Goal: Subscribe to service/newsletter

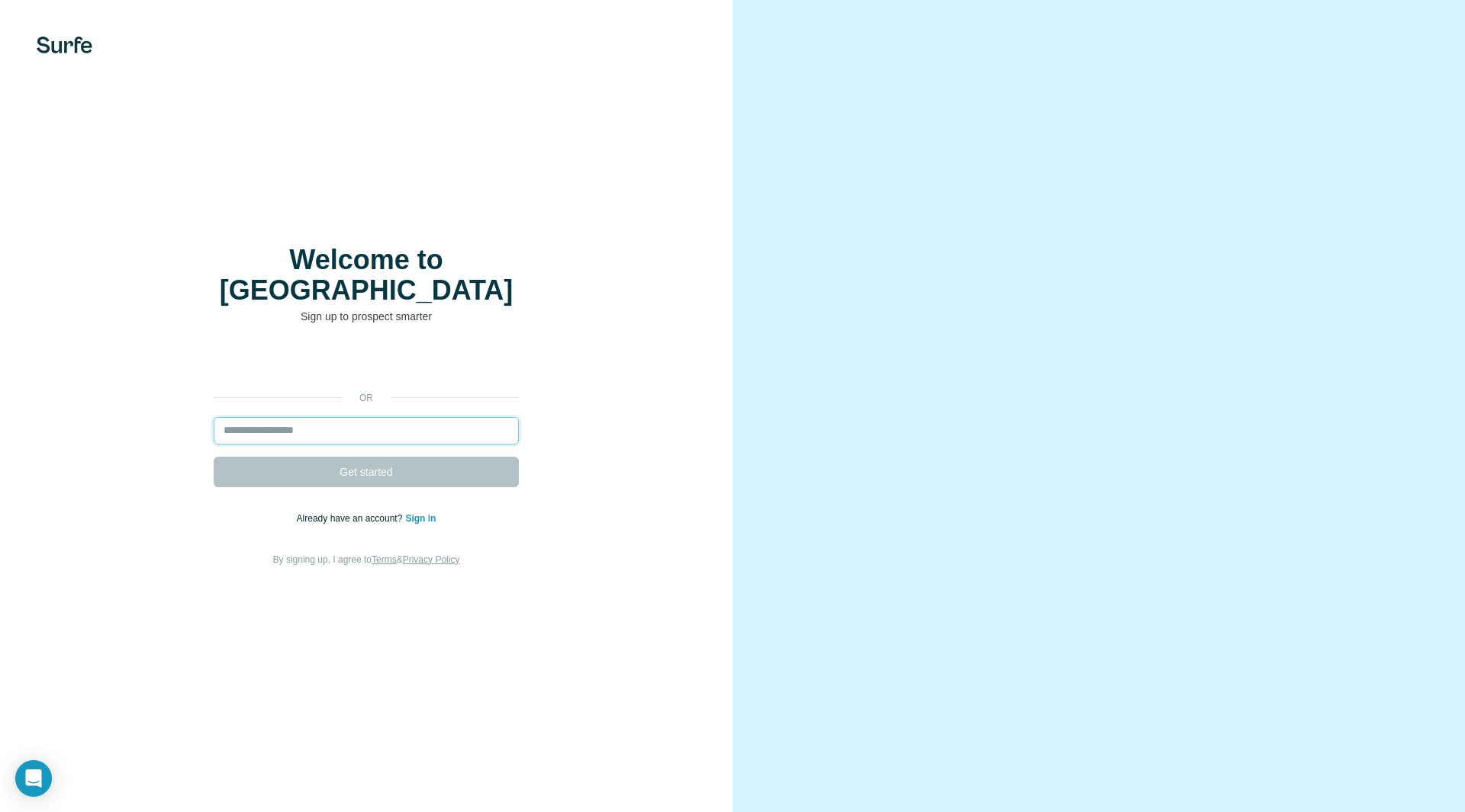
click at [367, 417] on input "email" at bounding box center [366, 431] width 305 height 28
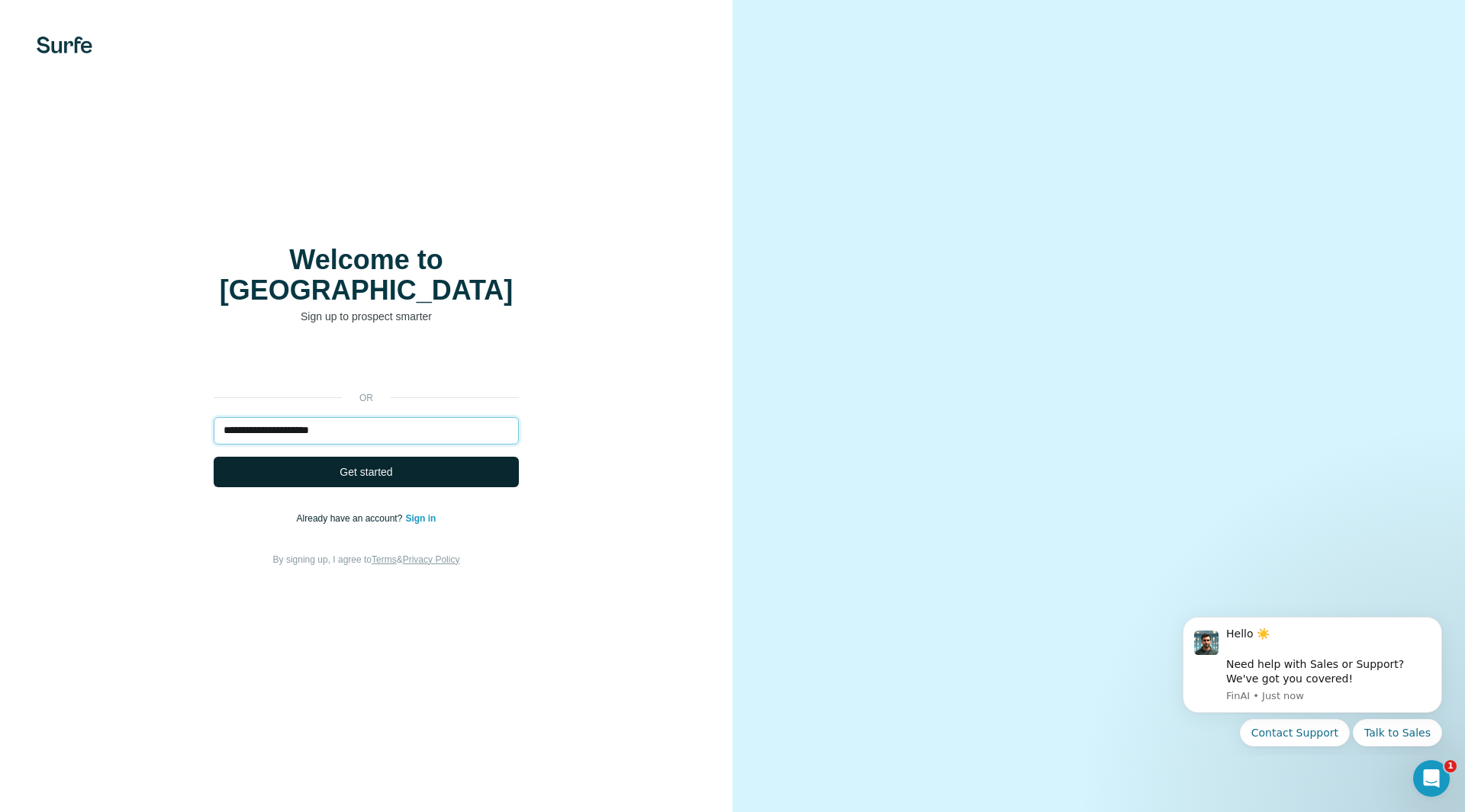
type input "**********"
click at [374, 465] on span "Get started" at bounding box center [366, 472] width 52 height 15
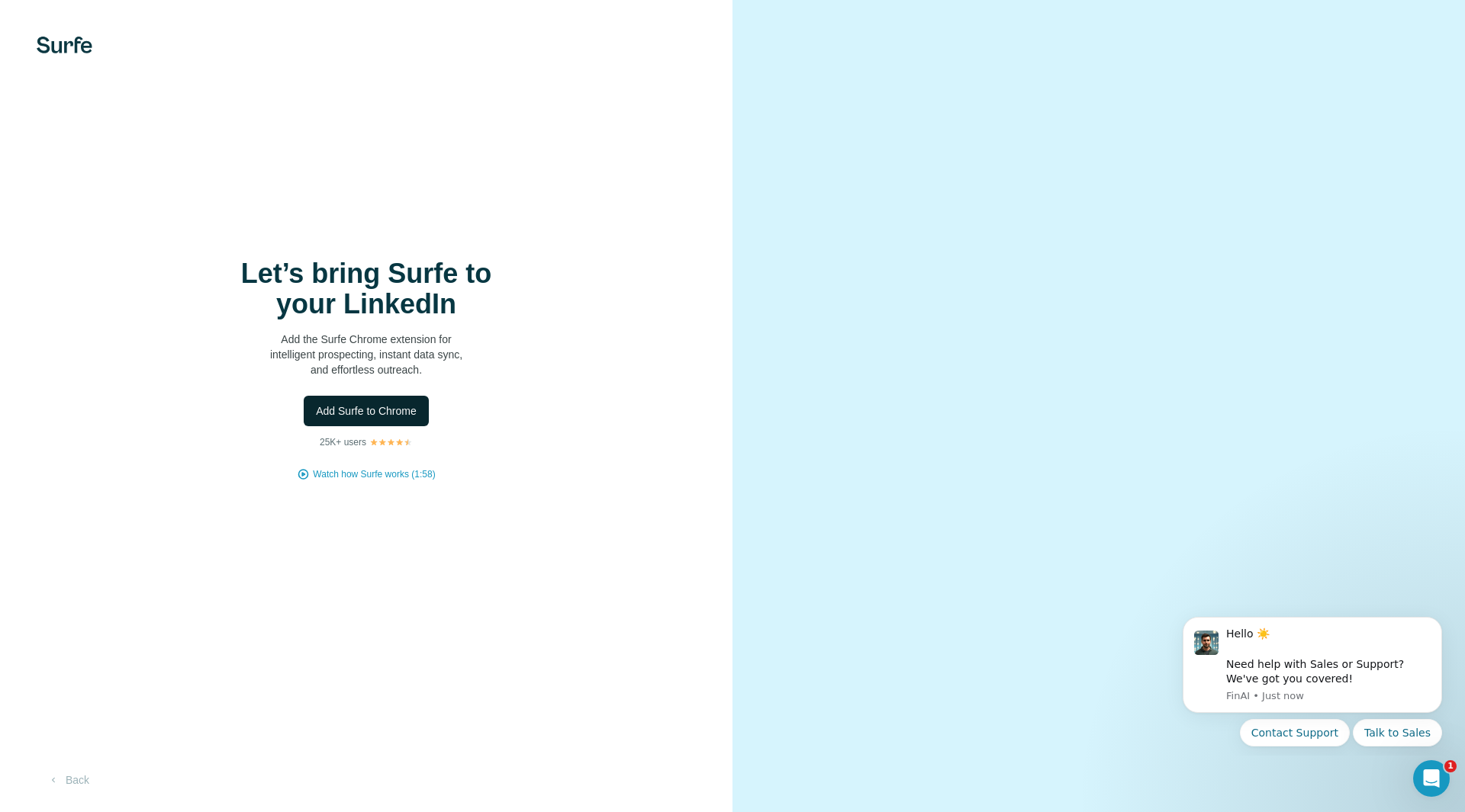
click at [374, 410] on span "Add Surfe to Chrome" at bounding box center [366, 411] width 101 height 15
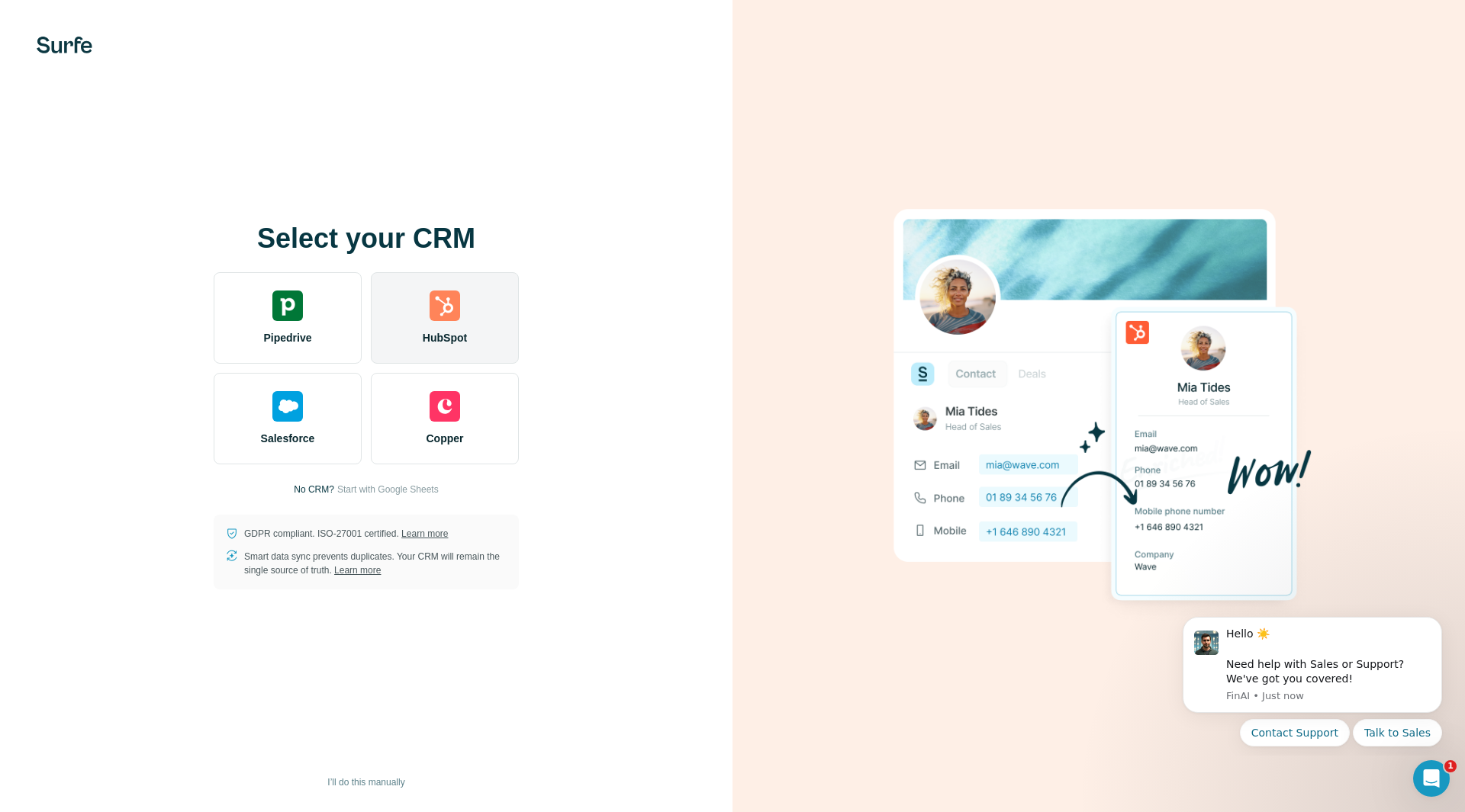
click at [451, 325] on div "HubSpot" at bounding box center [445, 318] width 148 height 91
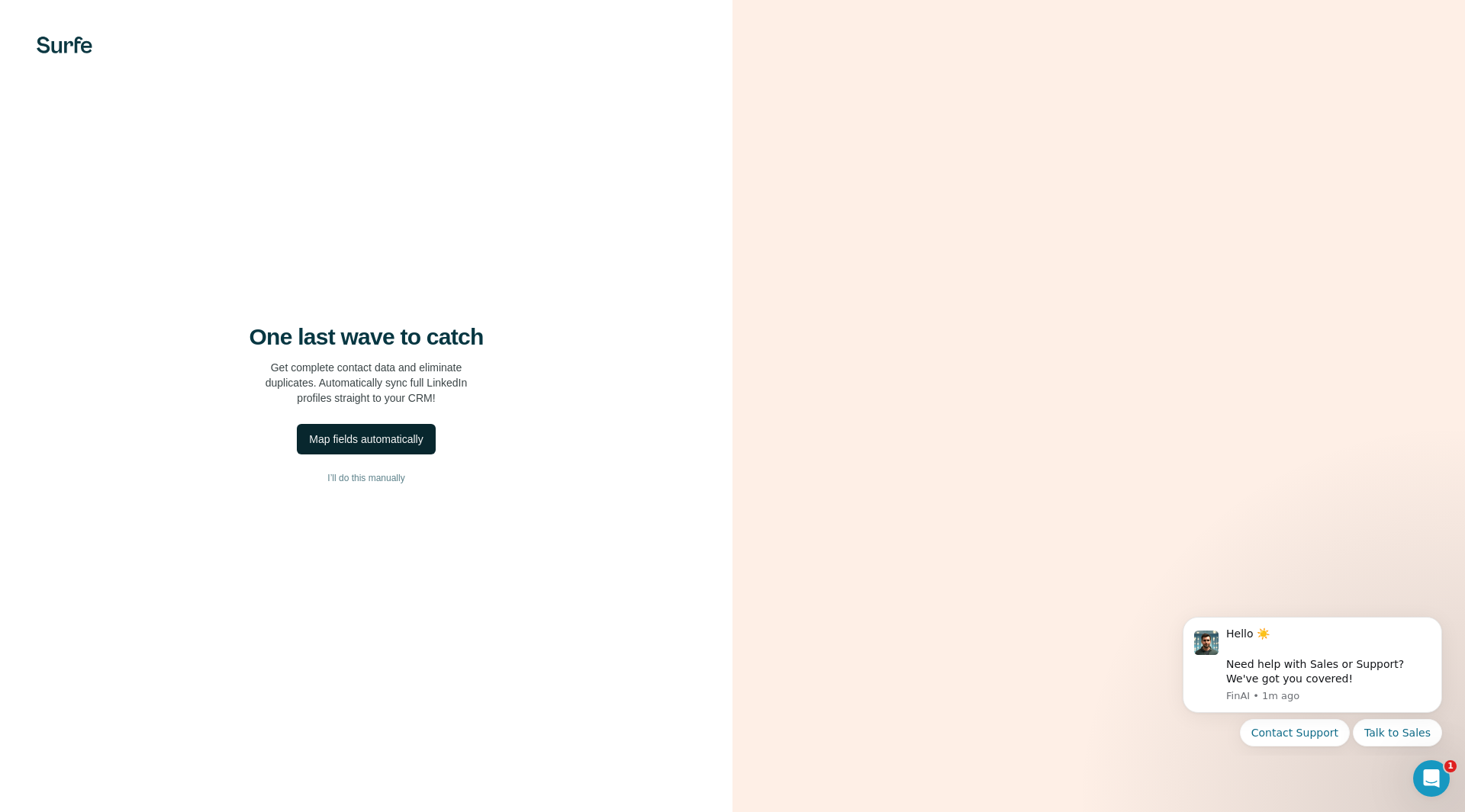
click at [393, 443] on div "Map fields automatically" at bounding box center [366, 439] width 114 height 15
